Goal: Task Accomplishment & Management: Manage account settings

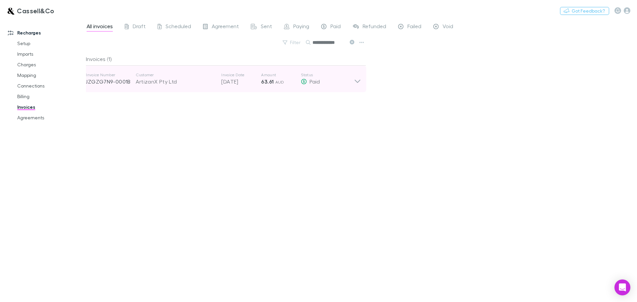
click at [358, 82] on icon at bounding box center [358, 81] width 6 height 3
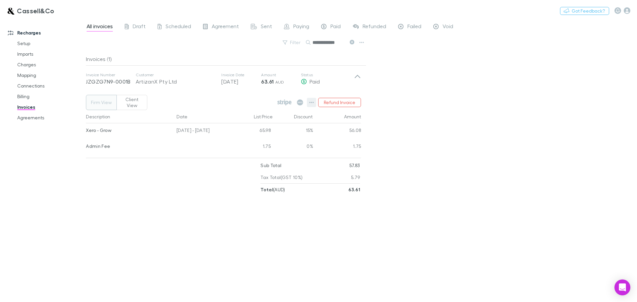
click at [312, 100] on icon "button" at bounding box center [311, 102] width 5 height 5
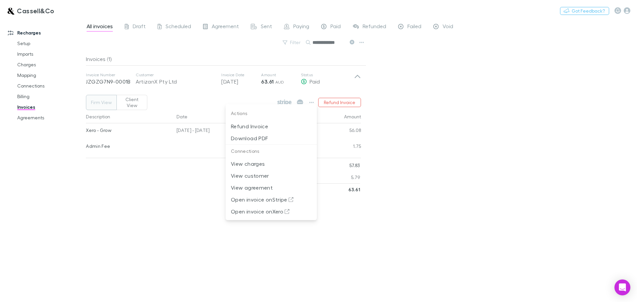
click at [438, 104] on div at bounding box center [318, 151] width 637 height 302
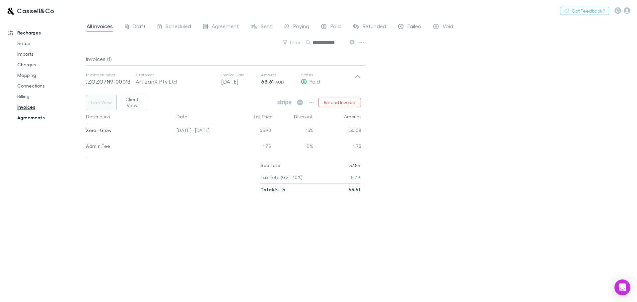
click at [36, 121] on link "Agreements" at bounding box center [50, 117] width 79 height 11
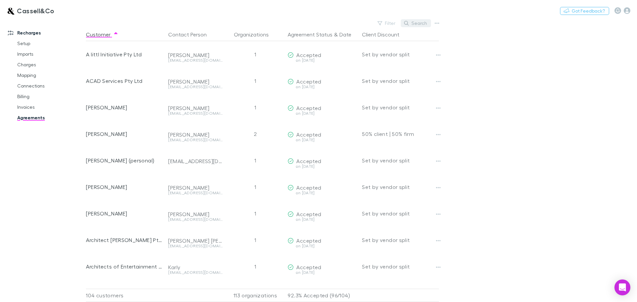
click at [421, 23] on button "Search" at bounding box center [416, 23] width 30 height 8
click at [419, 21] on button "Search" at bounding box center [416, 23] width 30 height 8
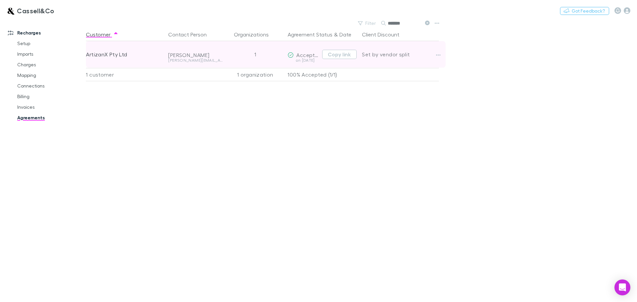
type input "*******"
click at [433, 53] on div "Set by vendor split" at bounding box center [400, 54] width 77 height 27
click at [439, 54] on icon "button" at bounding box center [438, 54] width 5 height 5
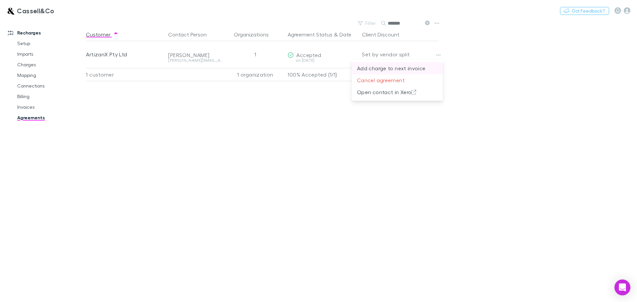
click at [422, 67] on p "Add charge to next invoice" at bounding box center [397, 68] width 81 height 8
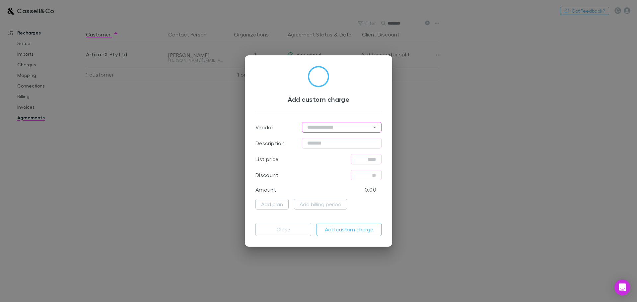
click at [355, 131] on input "text" at bounding box center [342, 127] width 80 height 11
click at [329, 153] on li "Xero" at bounding box center [342, 153] width 80 height 12
type input "****"
click at [308, 143] on input "text" at bounding box center [342, 143] width 80 height 11
click at [339, 144] on input "text" at bounding box center [342, 143] width 80 height 11
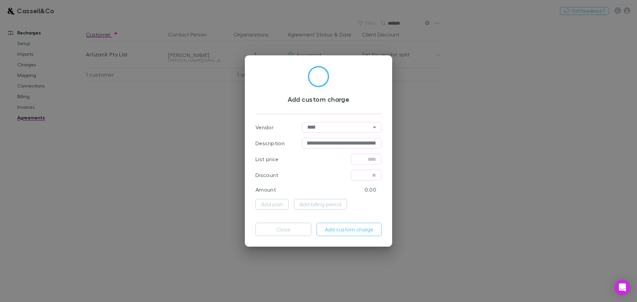
scroll to position [0, 36]
type input "**********"
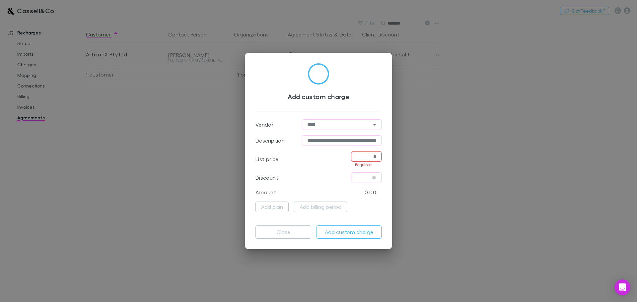
paste input "*****"
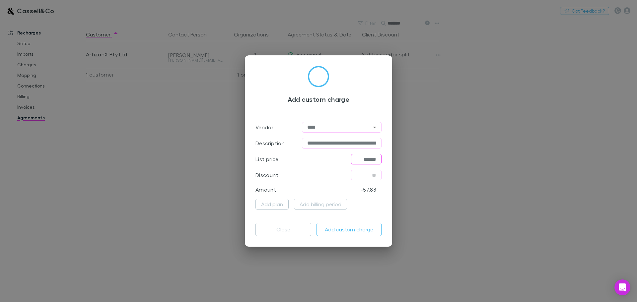
type input "******"
click at [376, 198] on div "Add plan Add billing period" at bounding box center [318, 204] width 126 height 11
click at [356, 198] on button "Add custom charge" at bounding box center [348, 229] width 65 height 13
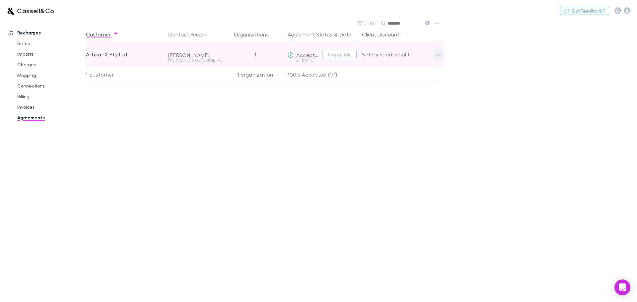
click at [435, 53] on button "button" at bounding box center [438, 54] width 9 height 9
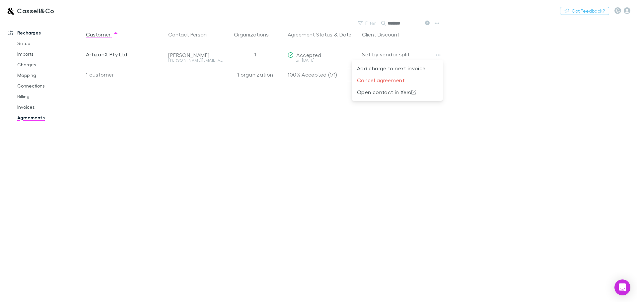
drag, startPoint x: 540, startPoint y: 143, endPoint x: 536, endPoint y: 147, distance: 5.2
click at [453, 143] on div at bounding box center [318, 151] width 637 height 302
drag, startPoint x: 362, startPoint y: 172, endPoint x: 322, endPoint y: 300, distance: 134.3
click at [362, 172] on div "Customer Contact Person Organizations Agreement Status & Date Client Discount A…" at bounding box center [268, 165] width 365 height 274
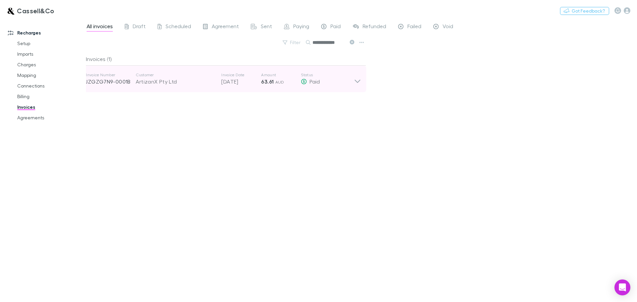
click at [362, 79] on div "Invoice Number JZGZG7N9-0001B Customer ArtizanX Pty Ltd Invoice Date [DATE] Amo…" at bounding box center [224, 79] width 286 height 27
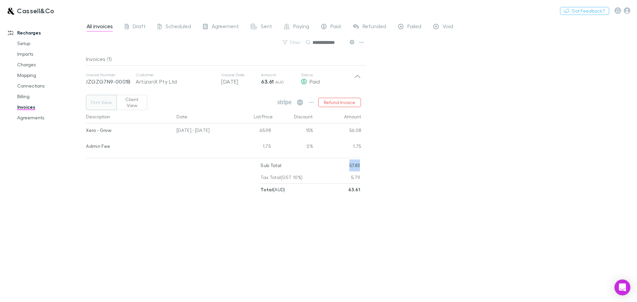
drag, startPoint x: 349, startPoint y: 159, endPoint x: 363, endPoint y: 161, distance: 14.4
click at [363, 161] on div "Firm View Client View Refund Invoice Description Date List Price Discount Amoun…" at bounding box center [224, 143] width 286 height 103
copy p "57.83"
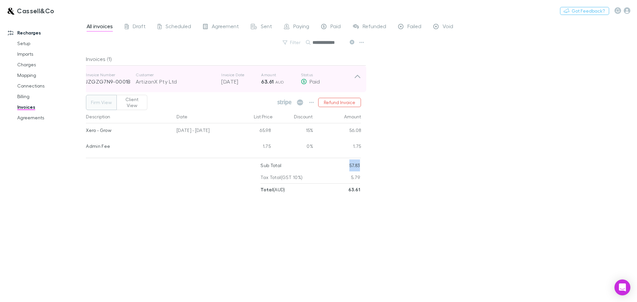
click at [359, 75] on icon at bounding box center [357, 78] width 7 height 13
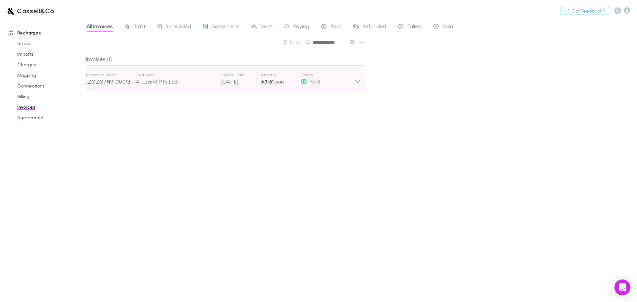
click at [359, 75] on icon at bounding box center [357, 78] width 7 height 13
